Goal: Find specific page/section: Find specific page/section

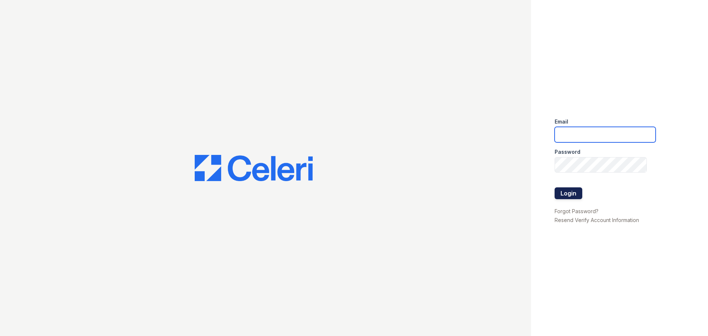
type input "[DOMAIN_NAME][EMAIL_ADDRESS][DOMAIN_NAME]"
click at [569, 193] on button "Login" at bounding box center [568, 193] width 28 height 12
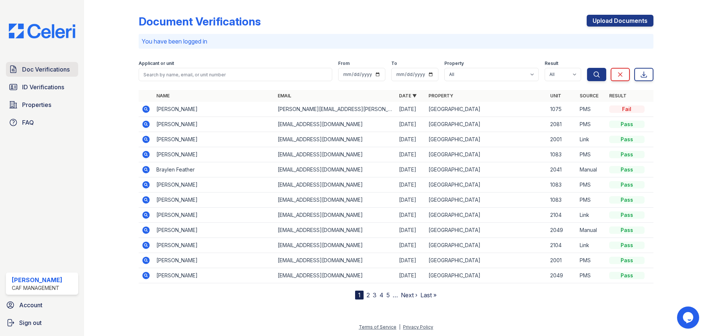
click at [52, 69] on span "Doc Verifications" at bounding box center [46, 69] width 48 height 9
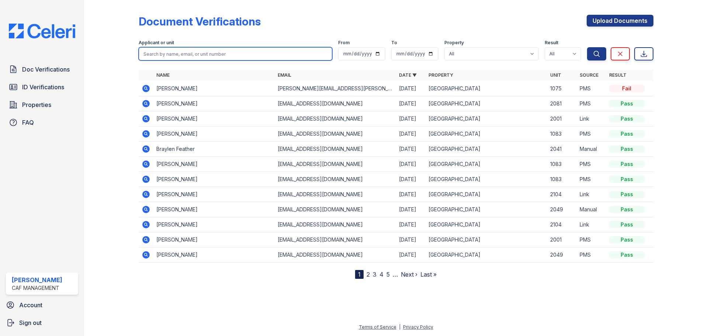
click at [165, 50] on input "search" at bounding box center [236, 53] width 194 height 13
type input "chantal"
click at [587, 47] on button "Search" at bounding box center [596, 53] width 19 height 13
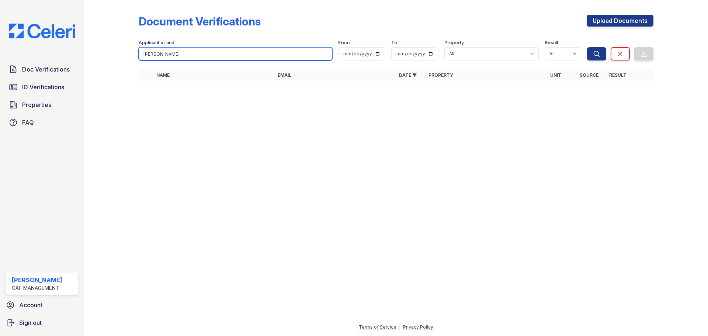
drag, startPoint x: 165, startPoint y: 55, endPoint x: 130, endPoint y: 54, distance: 34.7
click at [130, 54] on div "Document Verifications Upload Documents Filter Applicant or unit chantal From T…" at bounding box center [396, 50] width 600 height 100
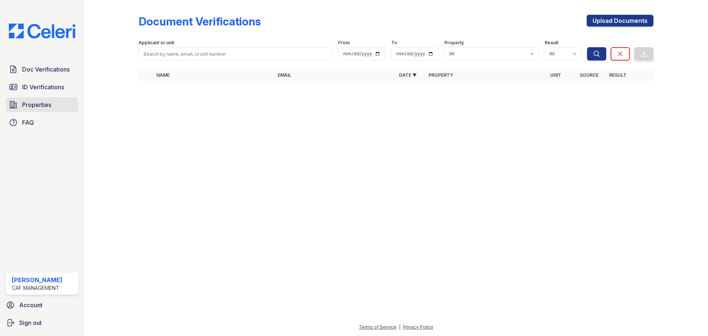
drag, startPoint x: 48, startPoint y: 107, endPoint x: 56, endPoint y: 107, distance: 8.1
click at [48, 107] on span "Properties" at bounding box center [36, 104] width 29 height 9
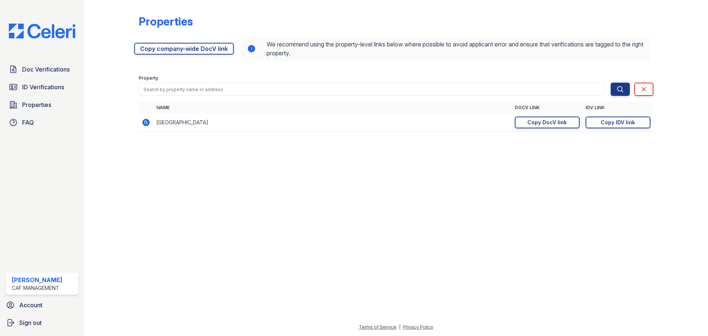
click at [163, 121] on td "[GEOGRAPHIC_DATA]" at bounding box center [332, 123] width 358 height 18
click at [147, 124] on icon at bounding box center [145, 122] width 7 height 7
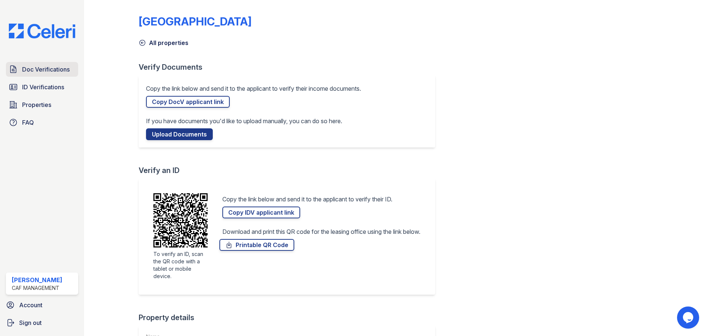
click at [55, 72] on span "Doc Verifications" at bounding box center [46, 69] width 48 height 9
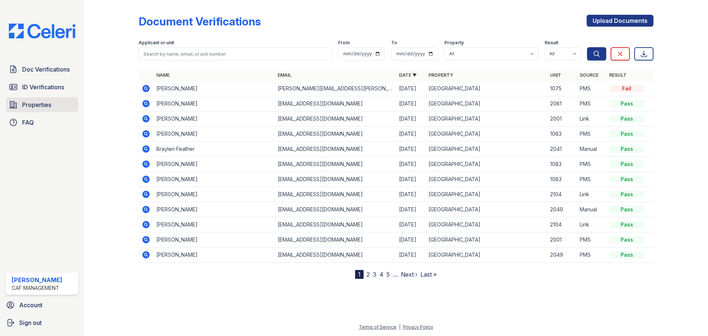
click at [41, 106] on span "Properties" at bounding box center [36, 104] width 29 height 9
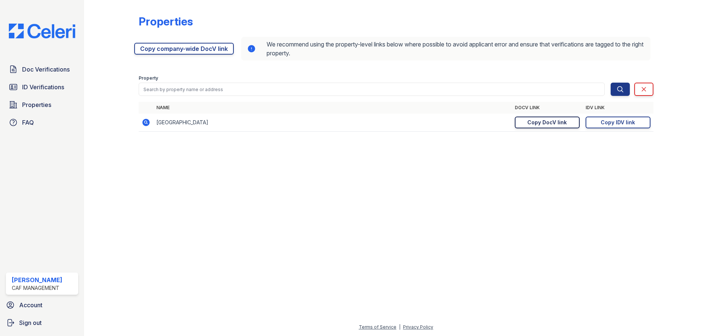
click at [564, 123] on div "Copy DocV link" at bounding box center [546, 122] width 39 height 7
